Goal: Complete application form

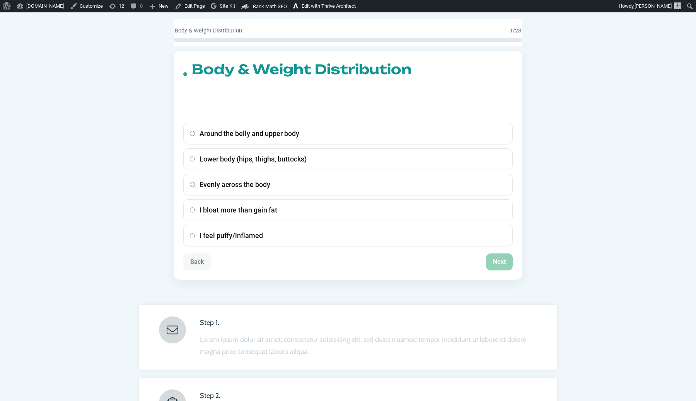
scroll to position [74, 0]
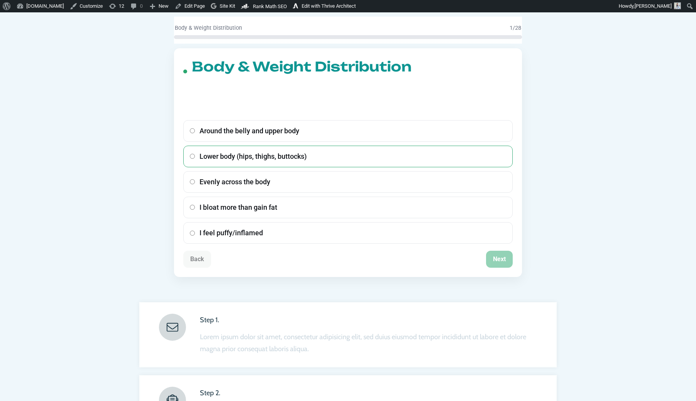
click at [315, 156] on label "Lower body (hips, thighs, buttocks)" at bounding box center [347, 157] width 329 height 22
click at [487, 256] on button "Next" at bounding box center [499, 259] width 27 height 17
click at [419, 162] on label "Pear-shaped" at bounding box center [347, 157] width 329 height 22
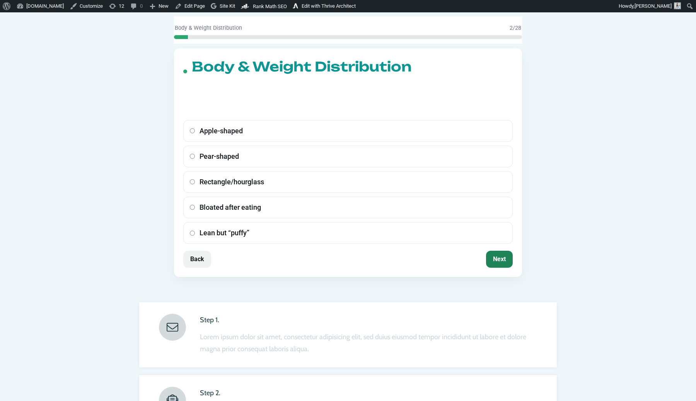
click at [505, 256] on button "Next" at bounding box center [499, 259] width 27 height 17
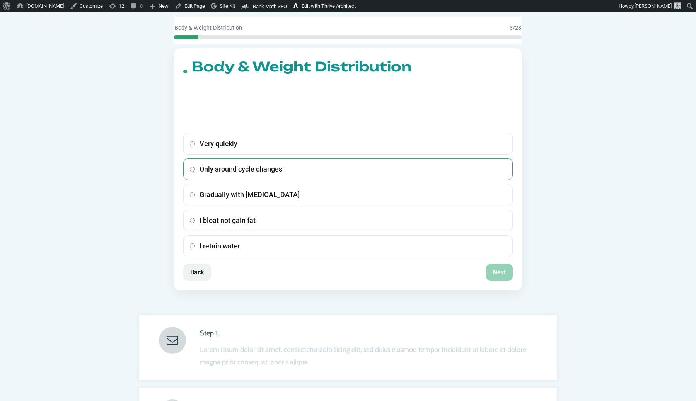
click at [446, 176] on label "Only around cycle changes" at bounding box center [347, 169] width 329 height 22
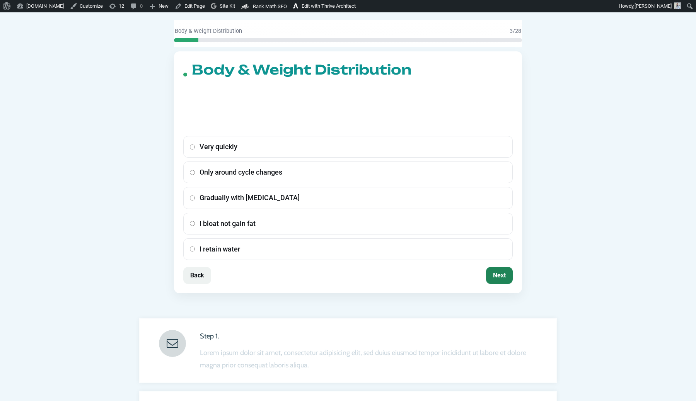
click at [500, 271] on button "Next" at bounding box center [499, 275] width 27 height 17
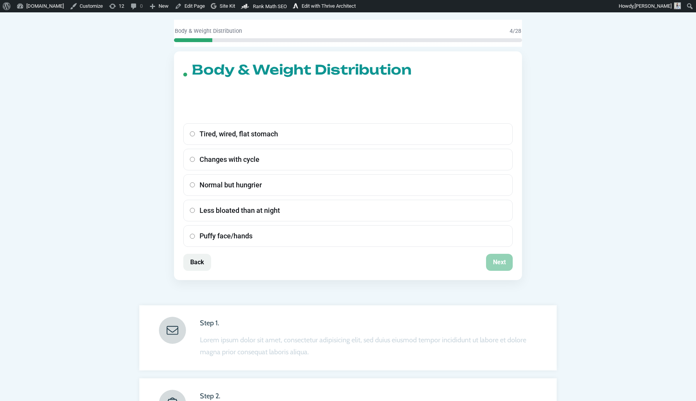
click at [438, 170] on div "Tired, wired, flat stomach Changes with cycle Normal but hungrier Less bloated …" at bounding box center [347, 185] width 329 height 124
click at [439, 180] on label "Normal but hungrier" at bounding box center [347, 185] width 329 height 22
click at [492, 257] on button "Next" at bounding box center [499, 262] width 27 height 17
click at [436, 170] on label "Depends on cycle stage" at bounding box center [347, 160] width 329 height 22
click at [505, 265] on button "Next" at bounding box center [499, 262] width 27 height 17
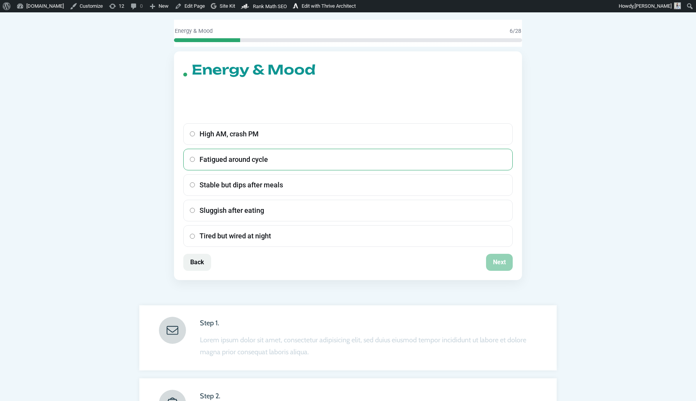
click at [423, 167] on label "Fatigued around cycle" at bounding box center [347, 160] width 329 height 22
click at [496, 255] on button "Next" at bounding box center [499, 262] width 27 height 17
click at [435, 164] on label "Sensitive with hormonal shifts" at bounding box center [347, 160] width 329 height 22
click at [504, 262] on button "Next" at bounding box center [499, 262] width 27 height 17
click at [450, 169] on label "Shifts with cycle" at bounding box center [347, 160] width 329 height 22
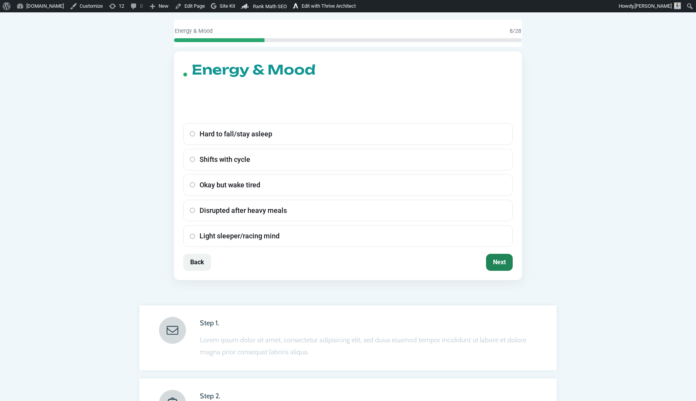
click at [501, 258] on button "Next" at bounding box center [499, 262] width 27 height 17
click at [446, 176] on label "Balanced meals" at bounding box center [347, 185] width 329 height 22
click at [495, 259] on button "Next" at bounding box center [499, 262] width 27 height 17
click at [450, 193] on label "Short boost then hungry" at bounding box center [347, 185] width 329 height 22
click at [498, 272] on div "Energy & Mood Caffeine makes you feel… Jittery then crash Fine except pre‑perio…" at bounding box center [348, 165] width 348 height 229
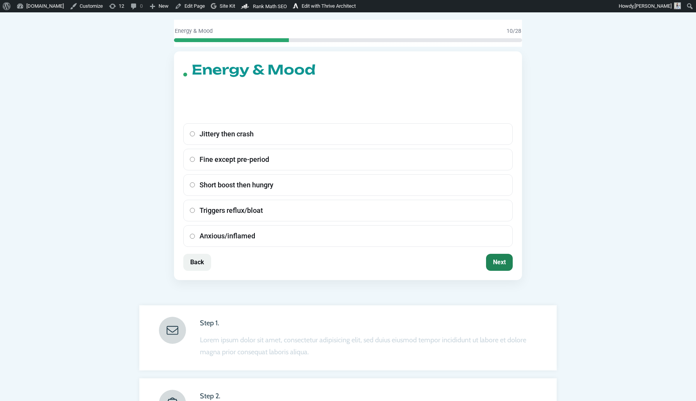
click at [498, 264] on button "Next" at bounding box center [499, 262] width 27 height 17
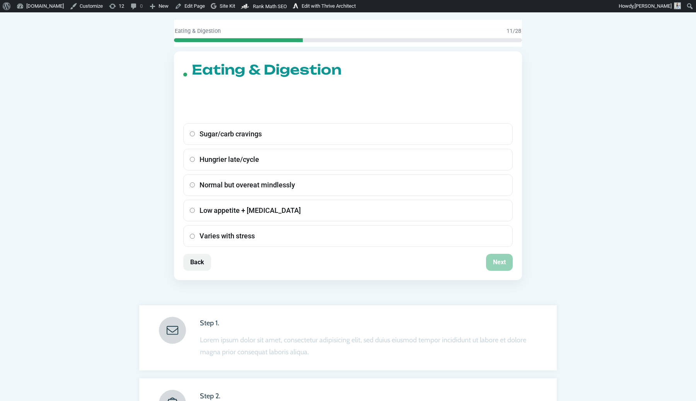
click at [451, 196] on div "Sugar/carb cravings Hungrier late/cycle Normal but overeat mindlessly Low appet…" at bounding box center [347, 185] width 329 height 124
click at [451, 211] on label "Low appetite + [MEDICAL_DATA]" at bounding box center [347, 211] width 329 height 22
click at [494, 262] on button "Next" at bounding box center [499, 262] width 27 height 17
click at [437, 204] on label "Bloat/gas/food sensitivities" at bounding box center [347, 211] width 329 height 22
click at [491, 261] on button "Next" at bounding box center [499, 262] width 27 height 17
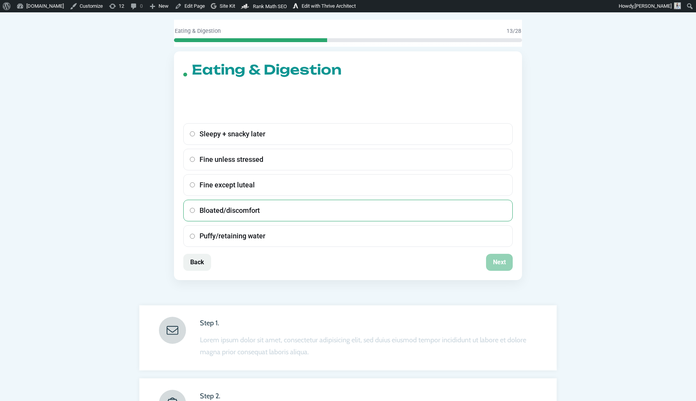
click at [433, 208] on label "Bloated/discomfort" at bounding box center [347, 211] width 329 height 22
click at [503, 268] on button "Next" at bounding box center [499, 262] width 27 height 17
click at [448, 210] on label "Avoid eating due to bloat" at bounding box center [347, 211] width 329 height 22
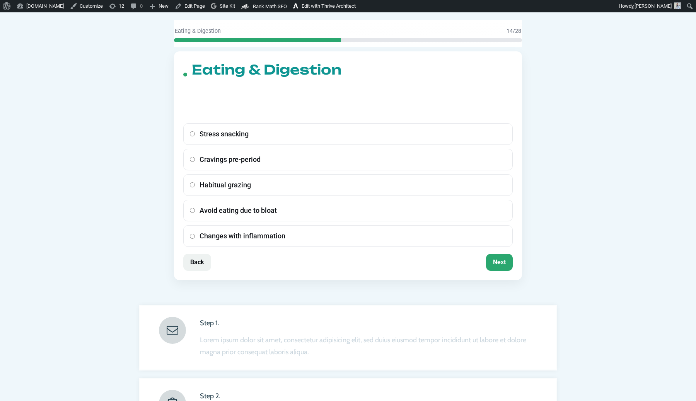
click at [497, 273] on div "Eating & Digestion Snacking pattern fits… Stress snacking Cravings pre‑period H…" at bounding box center [348, 165] width 348 height 229
click at [456, 207] on label "Avoid eating due to bloat" at bounding box center [347, 211] width 329 height 22
click at [498, 252] on div "Eating & Digestion Snacking pattern fits… Stress snacking Cravings pre‑period H…" at bounding box center [348, 165] width 348 height 229
click at [502, 260] on button "Next" at bounding box center [499, 262] width 27 height 17
click at [452, 198] on div "Late + caffeinated day Very salty or wine near cycle High‑carb lunch Raw/fried/…" at bounding box center [347, 185] width 329 height 124
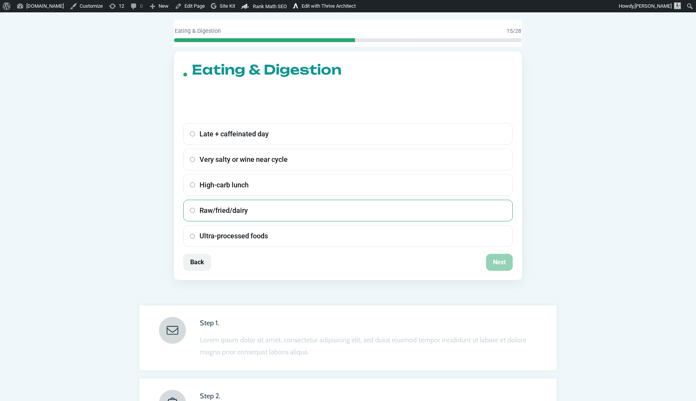
click at [455, 208] on label "Raw/fried/dairy" at bounding box center [347, 211] width 329 height 22
click at [498, 261] on button "Next" at bounding box center [499, 262] width 27 height 17
click at [448, 208] on label "Regular, tummy‑friendly meals" at bounding box center [347, 211] width 329 height 22
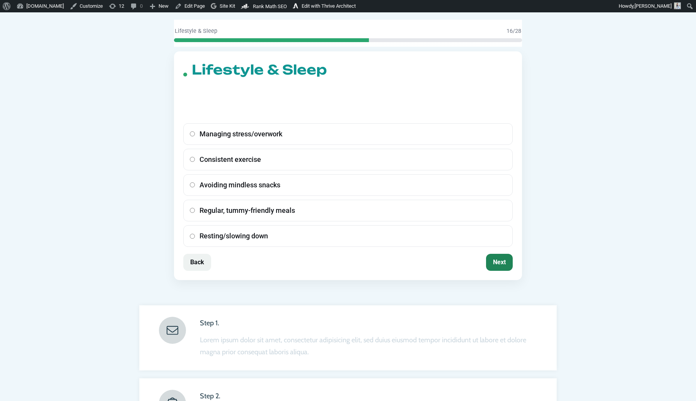
click at [501, 266] on button "Next" at bounding box center [499, 262] width 27 height 17
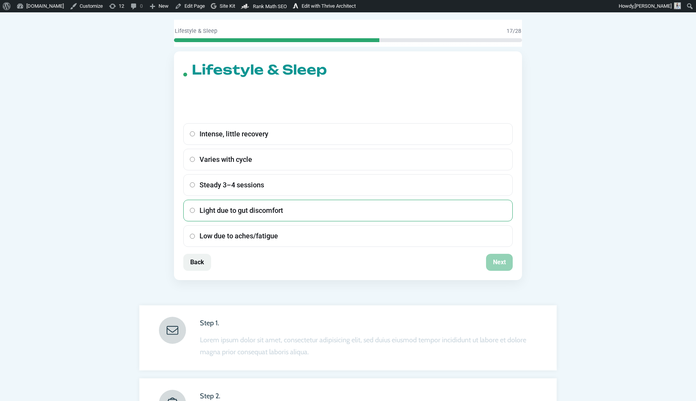
click at [450, 217] on label "Light due to gut discomfort" at bounding box center [347, 211] width 329 height 22
click at [494, 257] on button "Next" at bounding box center [499, 262] width 27 height 17
click at [455, 211] on label "Triggers reflux/bloat" at bounding box center [347, 211] width 329 height 22
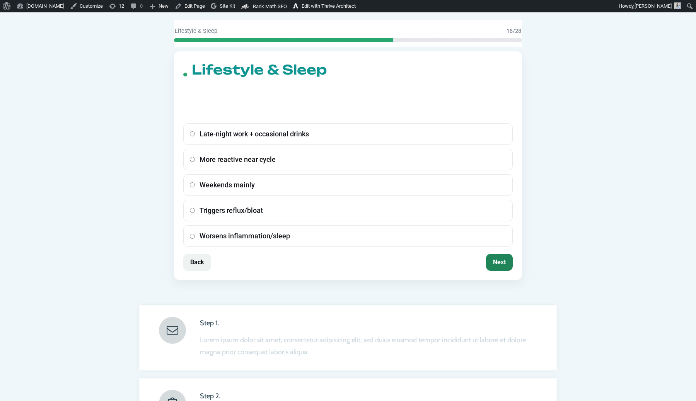
click at [494, 257] on button "Next" at bounding box center [499, 262] width 27 height 17
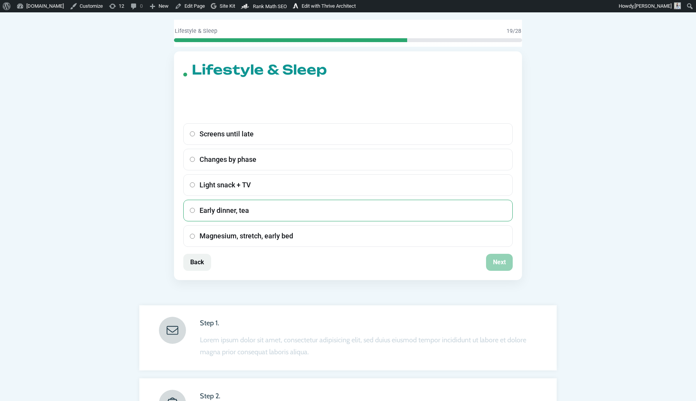
click at [458, 210] on label "Early dinner, tea" at bounding box center [347, 211] width 329 height 22
click at [499, 258] on button "Next" at bounding box center [499, 262] width 27 height 17
click at [453, 211] on label "Worse after certain foods" at bounding box center [347, 211] width 329 height 22
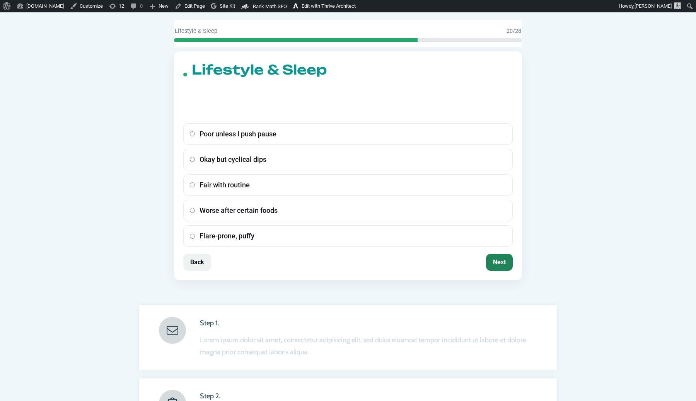
click at [500, 260] on button "Next" at bounding box center [499, 262] width 27 height 17
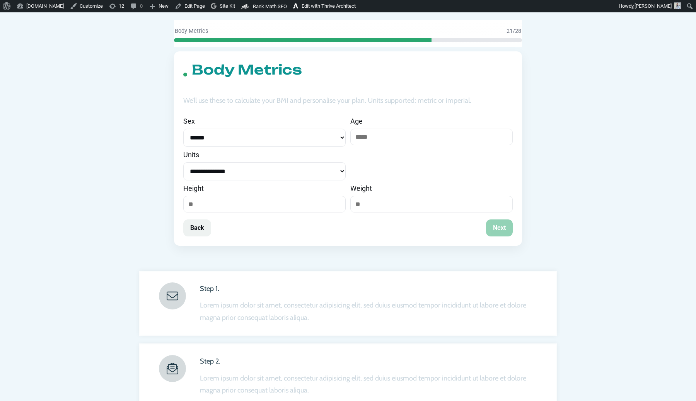
click at [251, 134] on select "**********" at bounding box center [264, 138] width 162 height 18
select select "****"
click at [375, 140] on input "number" at bounding box center [431, 137] width 162 height 17
type input "**"
click at [270, 175] on select "**********" at bounding box center [264, 171] width 162 height 18
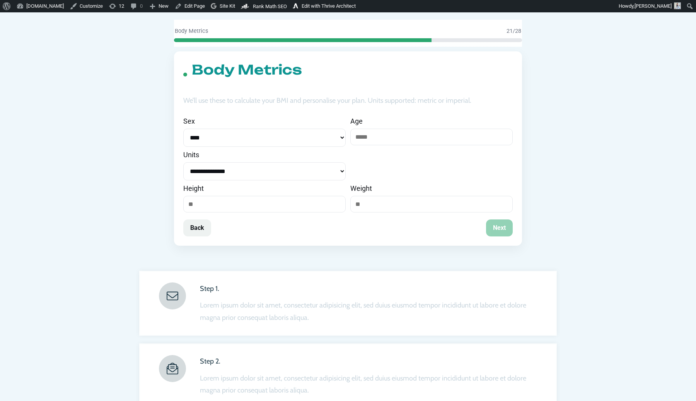
click at [262, 206] on input "number" at bounding box center [264, 204] width 162 height 17
type input "***"
click at [370, 207] on input "number" at bounding box center [431, 204] width 162 height 17
type input "**"
click at [506, 230] on button "Next" at bounding box center [499, 228] width 27 height 17
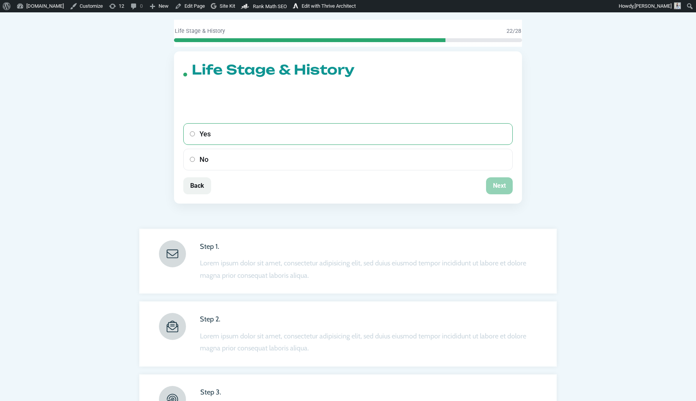
click at [448, 145] on label "Yes" at bounding box center [347, 134] width 329 height 22
click at [500, 194] on button "Next" at bounding box center [499, 185] width 27 height 17
click at [431, 138] on label "Yes" at bounding box center [347, 134] width 329 height 22
click at [487, 182] on button "Next" at bounding box center [499, 185] width 27 height 17
click at [422, 133] on label "Yes" at bounding box center [347, 134] width 329 height 22
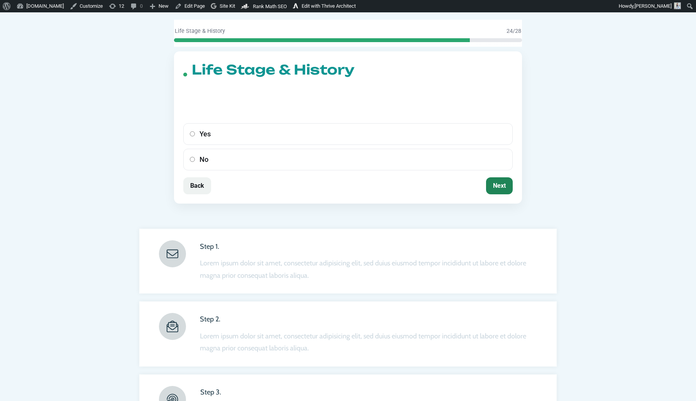
click at [504, 188] on button "Next" at bounding box center [499, 185] width 27 height 17
click at [448, 140] on label "Yes" at bounding box center [347, 134] width 329 height 22
click at [497, 196] on div "Life Stage & History Any diagnosed gut issues (IBS/SIBO/reflux/celiac)? Yes No …" at bounding box center [348, 127] width 348 height 152
click at [496, 188] on button "Next" at bounding box center [499, 185] width 27 height 17
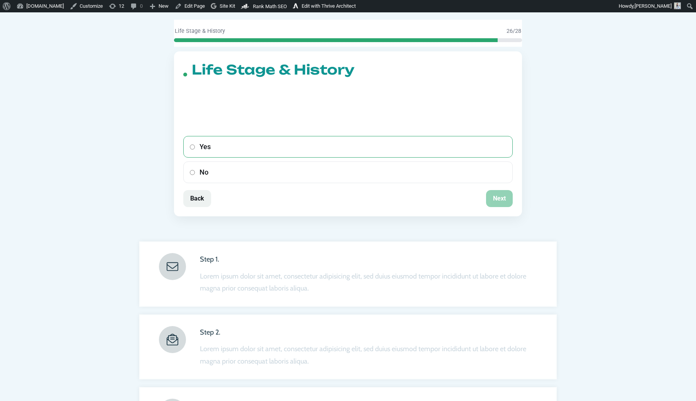
click at [443, 138] on label "Yes" at bounding box center [347, 147] width 329 height 22
click at [493, 190] on button "Next" at bounding box center [499, 198] width 27 height 17
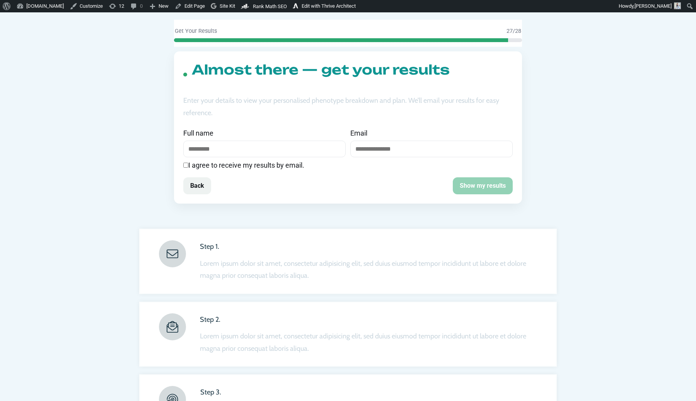
click at [309, 146] on input "text" at bounding box center [264, 149] width 162 height 17
type input "****"
click at [386, 150] on input "email" at bounding box center [431, 149] width 162 height 17
type input "**********"
click at [233, 163] on label "I agree to receive my results by email." at bounding box center [347, 165] width 329 height 10
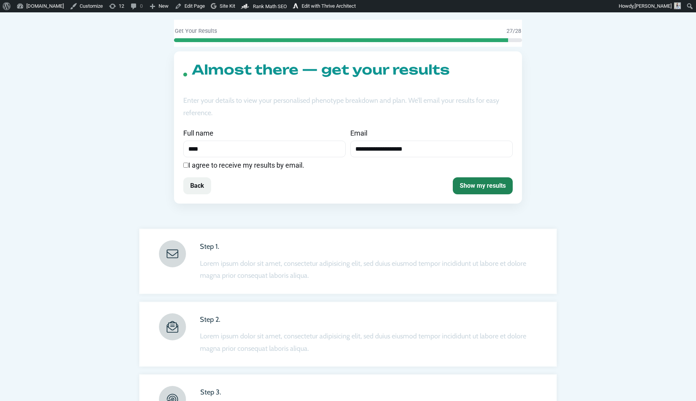
click at [494, 186] on button "Show my results" at bounding box center [483, 185] width 60 height 17
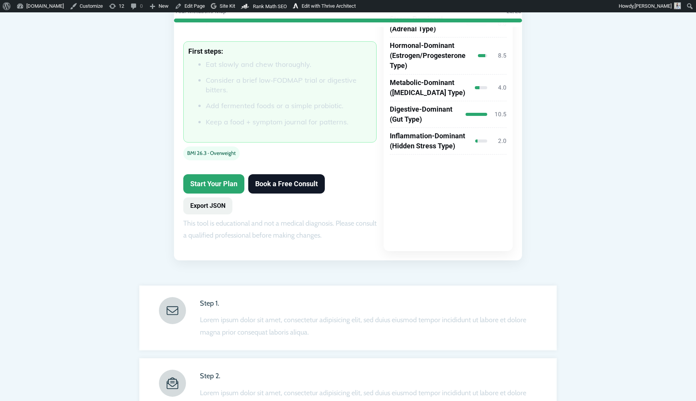
scroll to position [187, 0]
